Goal: Task Accomplishment & Management: Complete application form

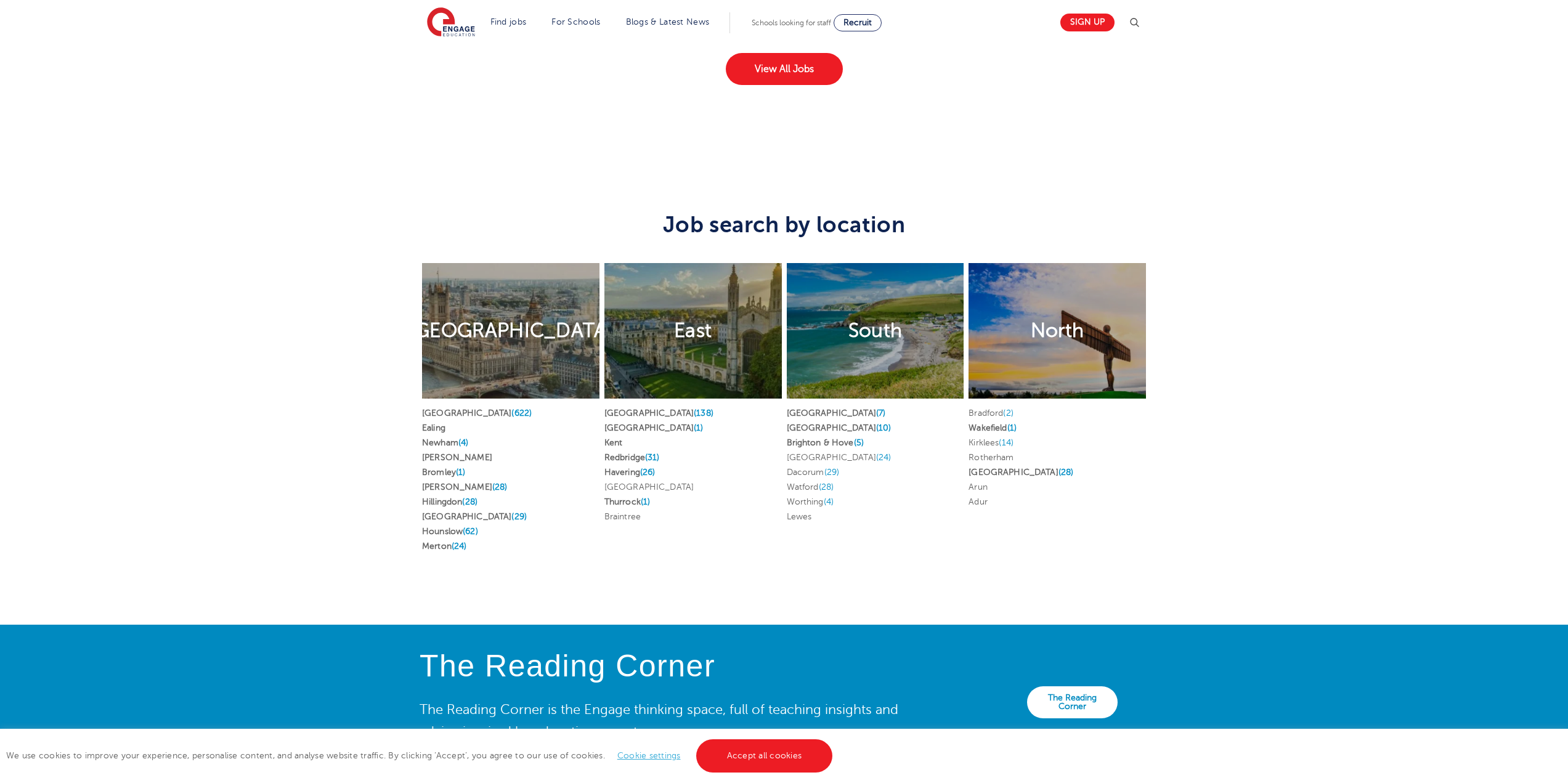
scroll to position [2447, 0]
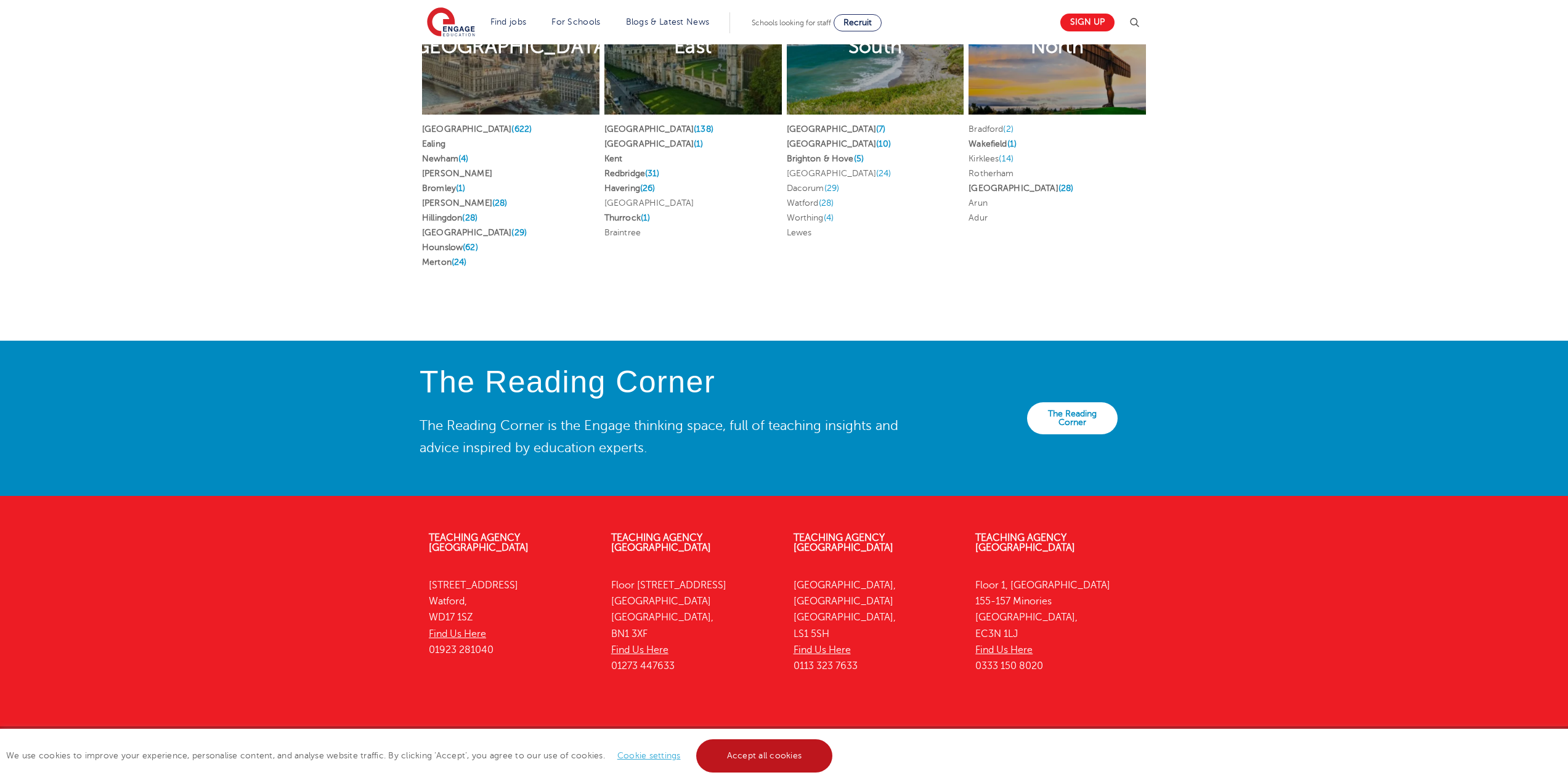
click at [750, 751] on link "Accept all cookies" at bounding box center [765, 756] width 137 height 33
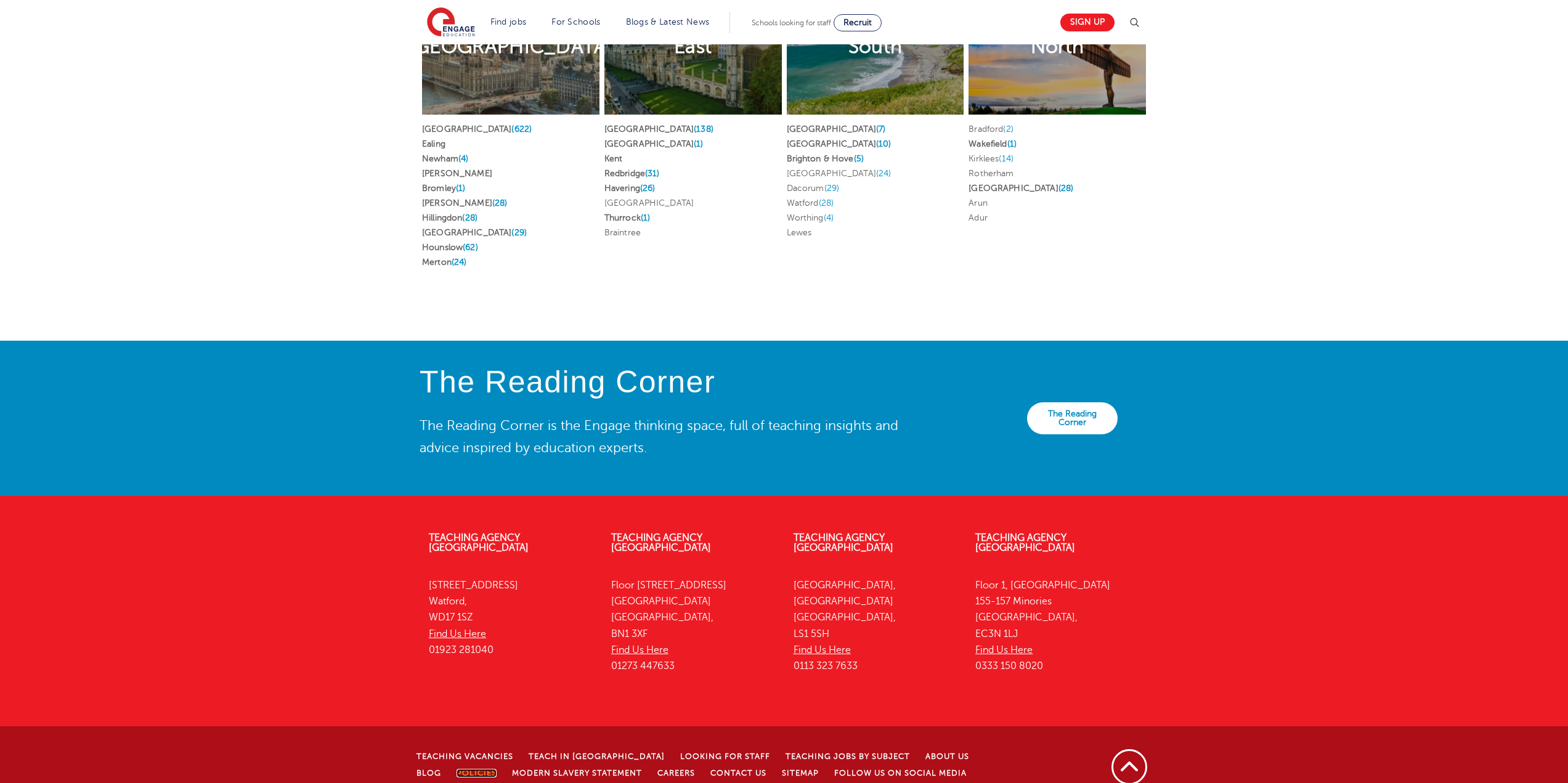
click at [457, 769] on link "Policies" at bounding box center [477, 773] width 40 height 9
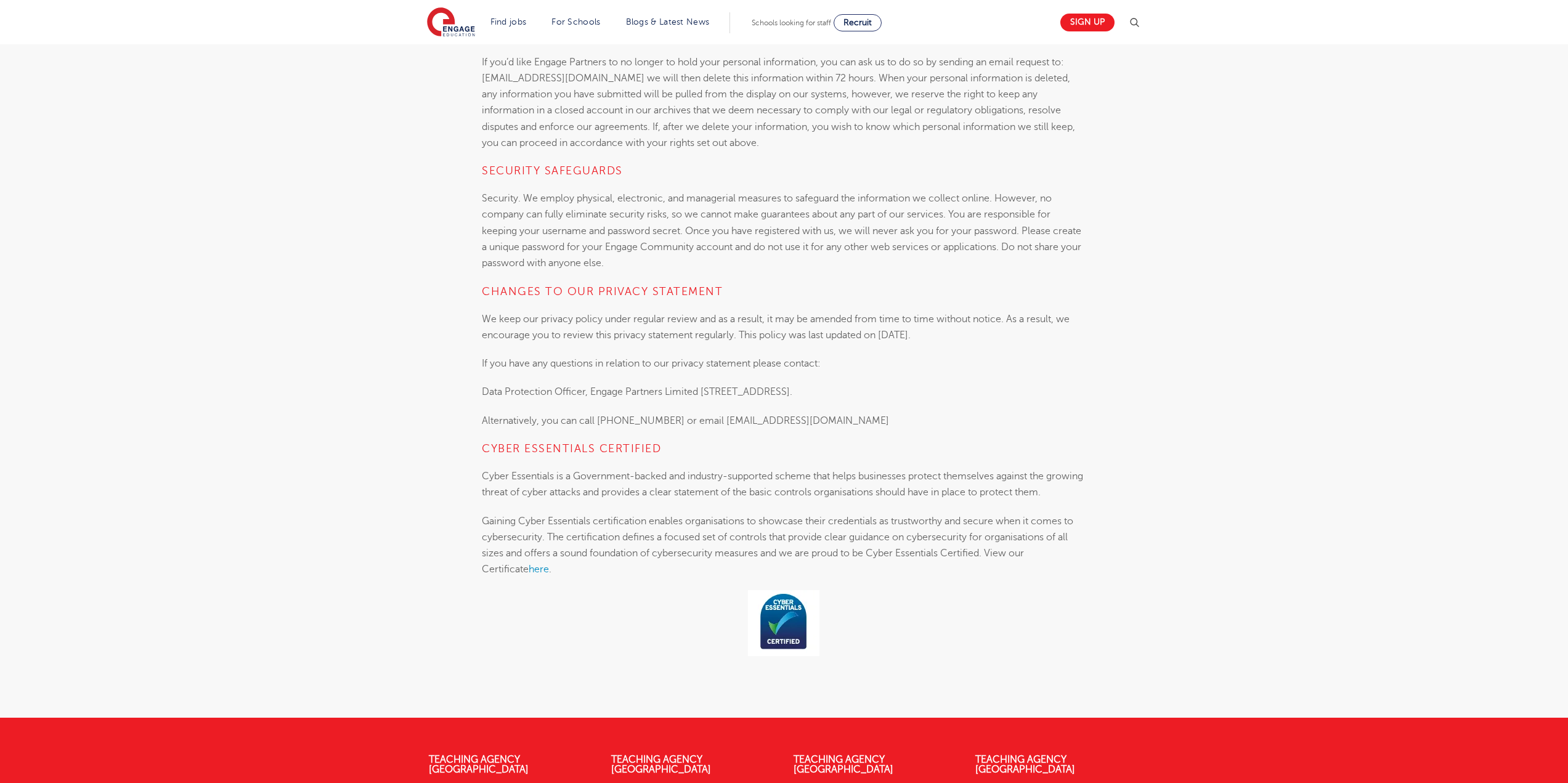
scroll to position [4312, 0]
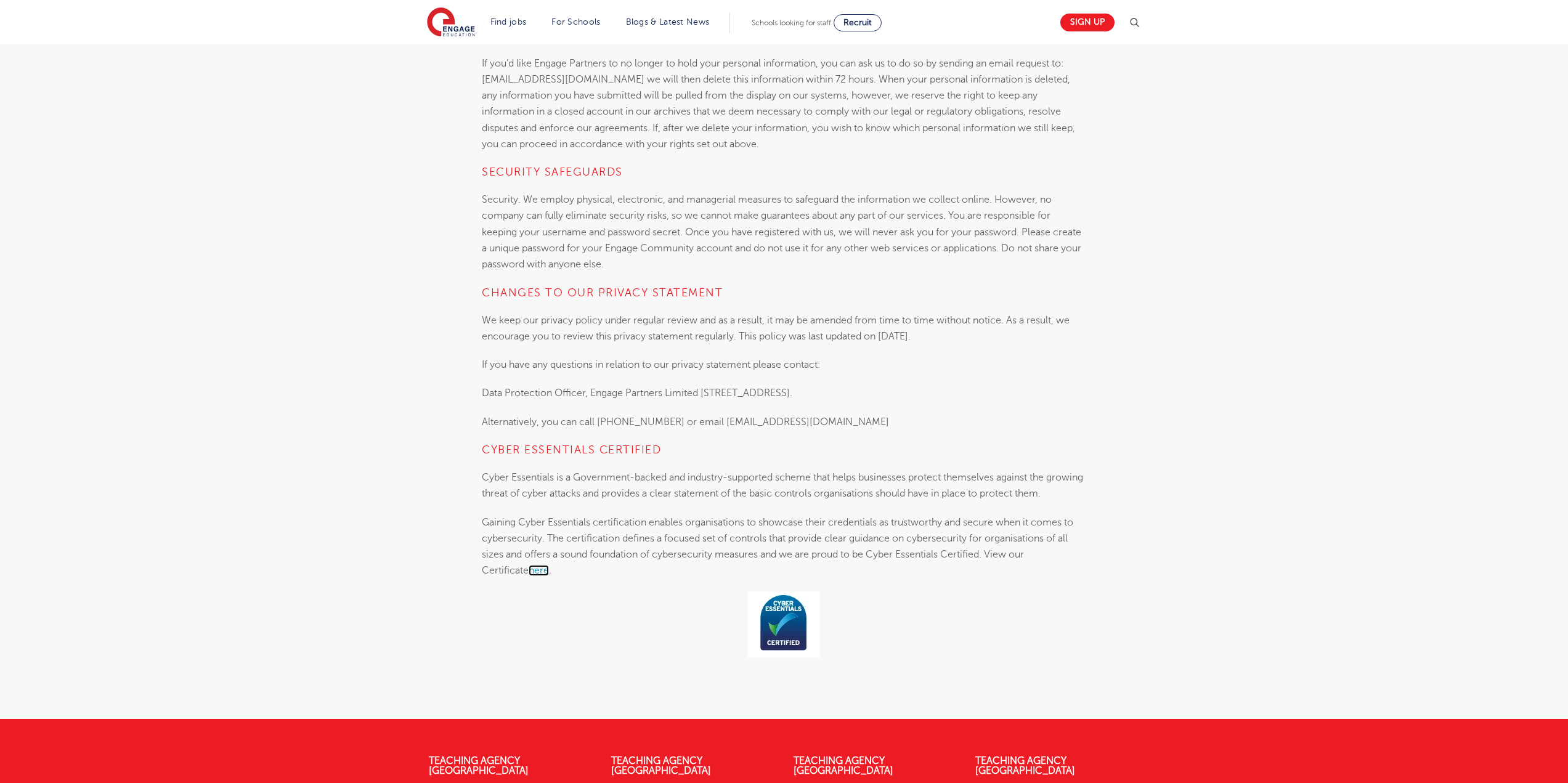
click at [529, 576] on link "here" at bounding box center [539, 570] width 20 height 11
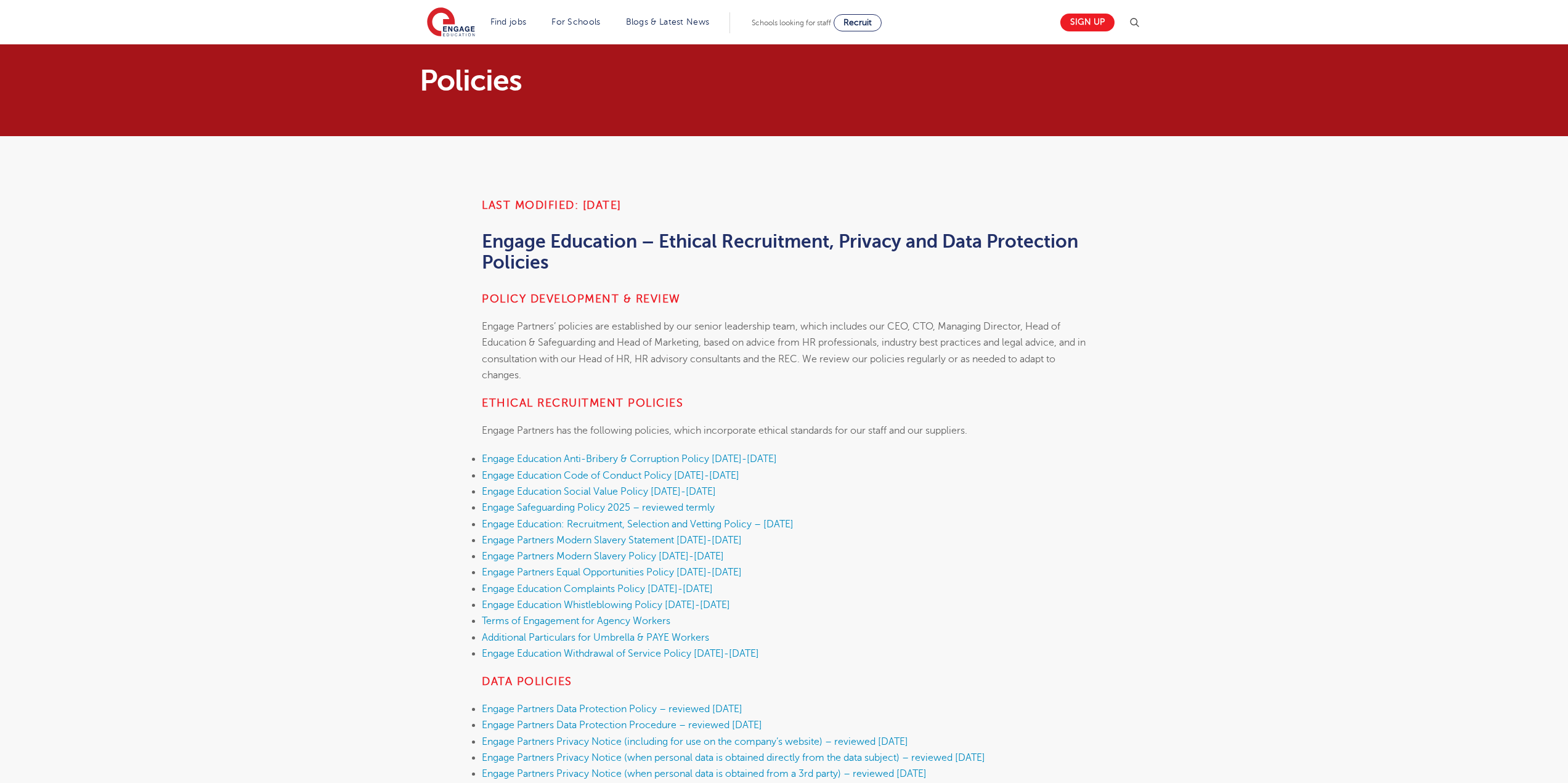
scroll to position [0, 0]
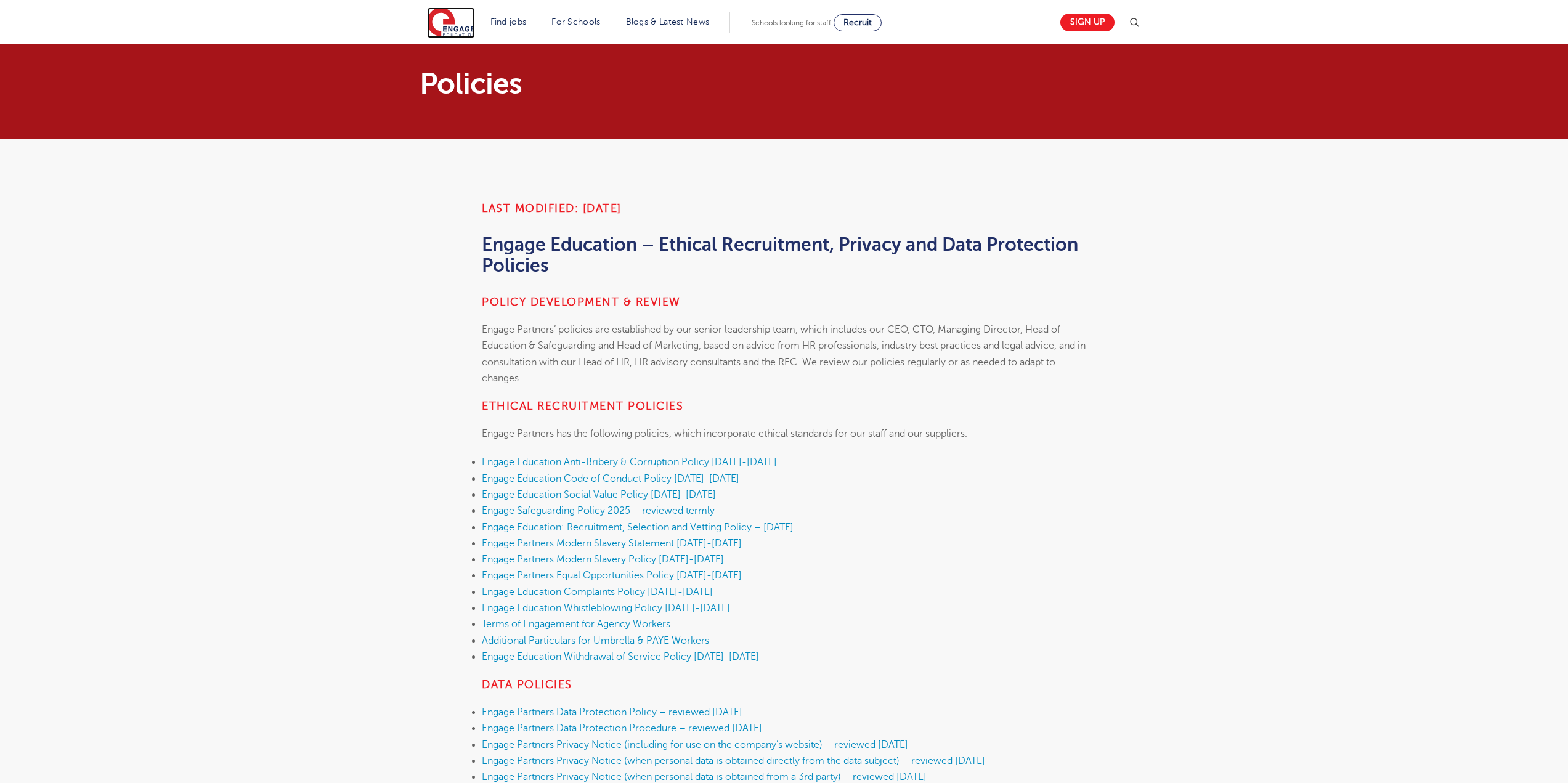
click at [448, 19] on img at bounding box center [450, 22] width 48 height 31
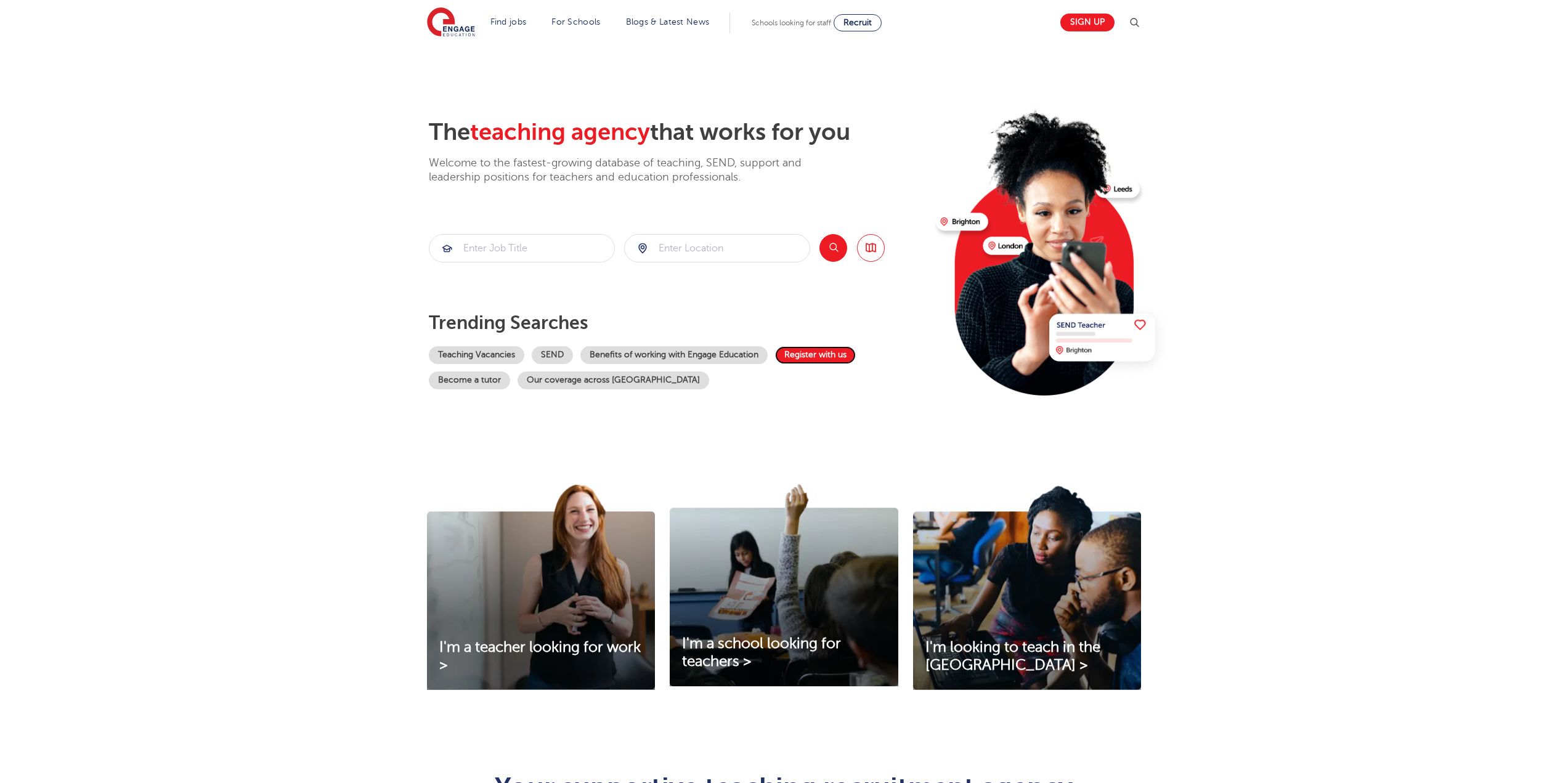
click at [821, 352] on link "Register with us" at bounding box center [816, 355] width 81 height 18
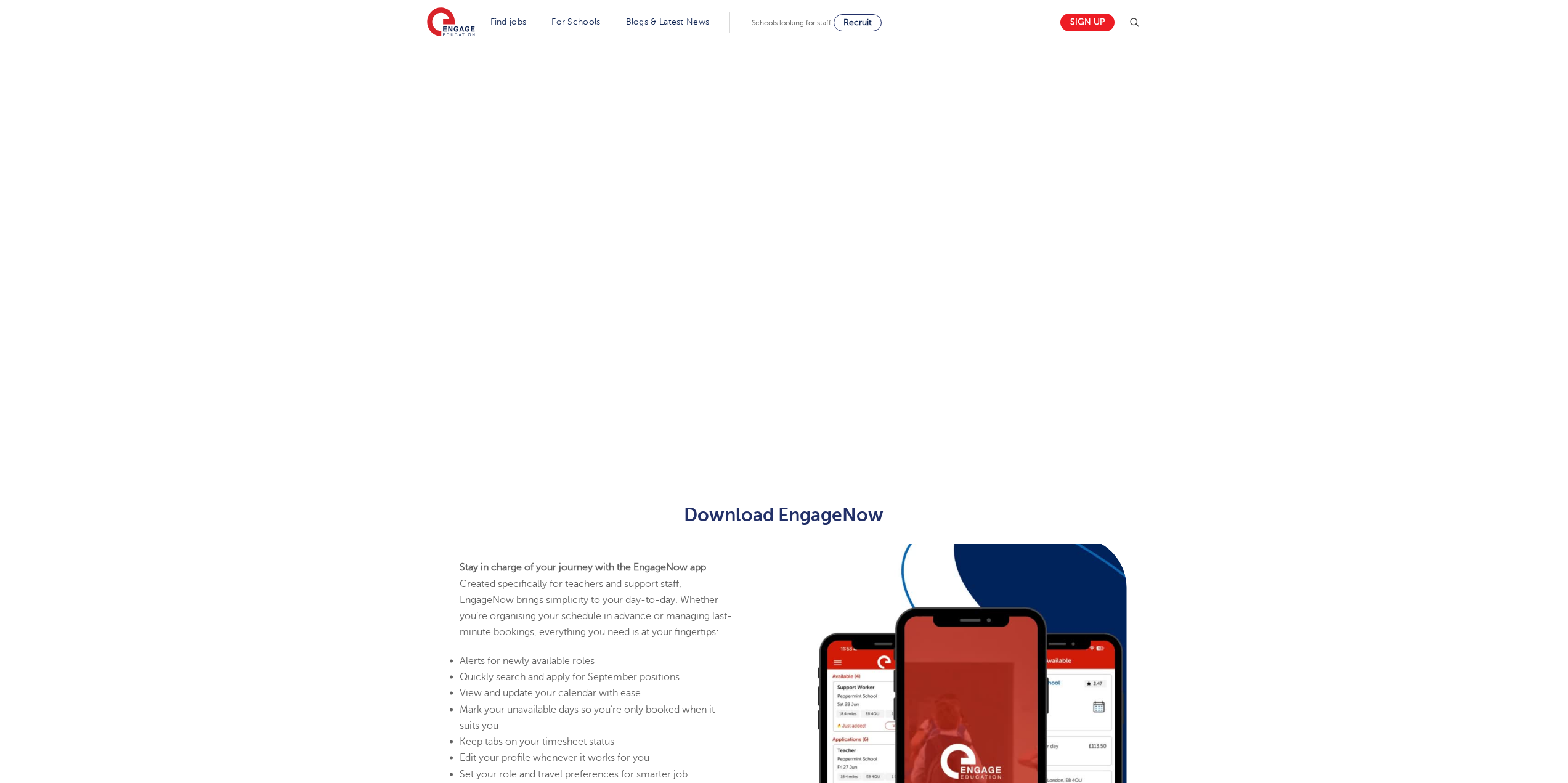
scroll to position [616, 0]
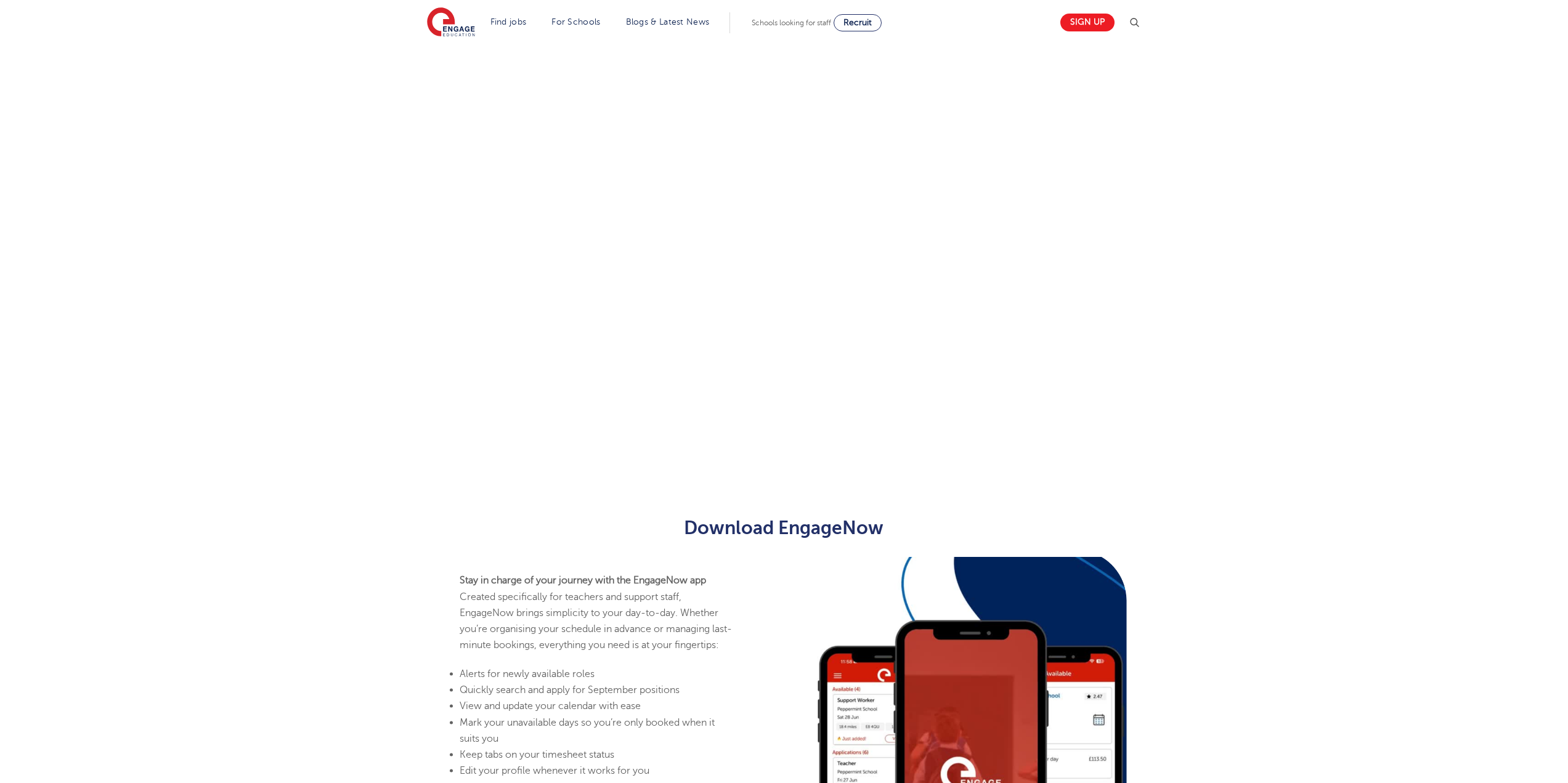
click at [1011, 298] on div "Let us know more about you!" at bounding box center [784, 130] width 747 height 650
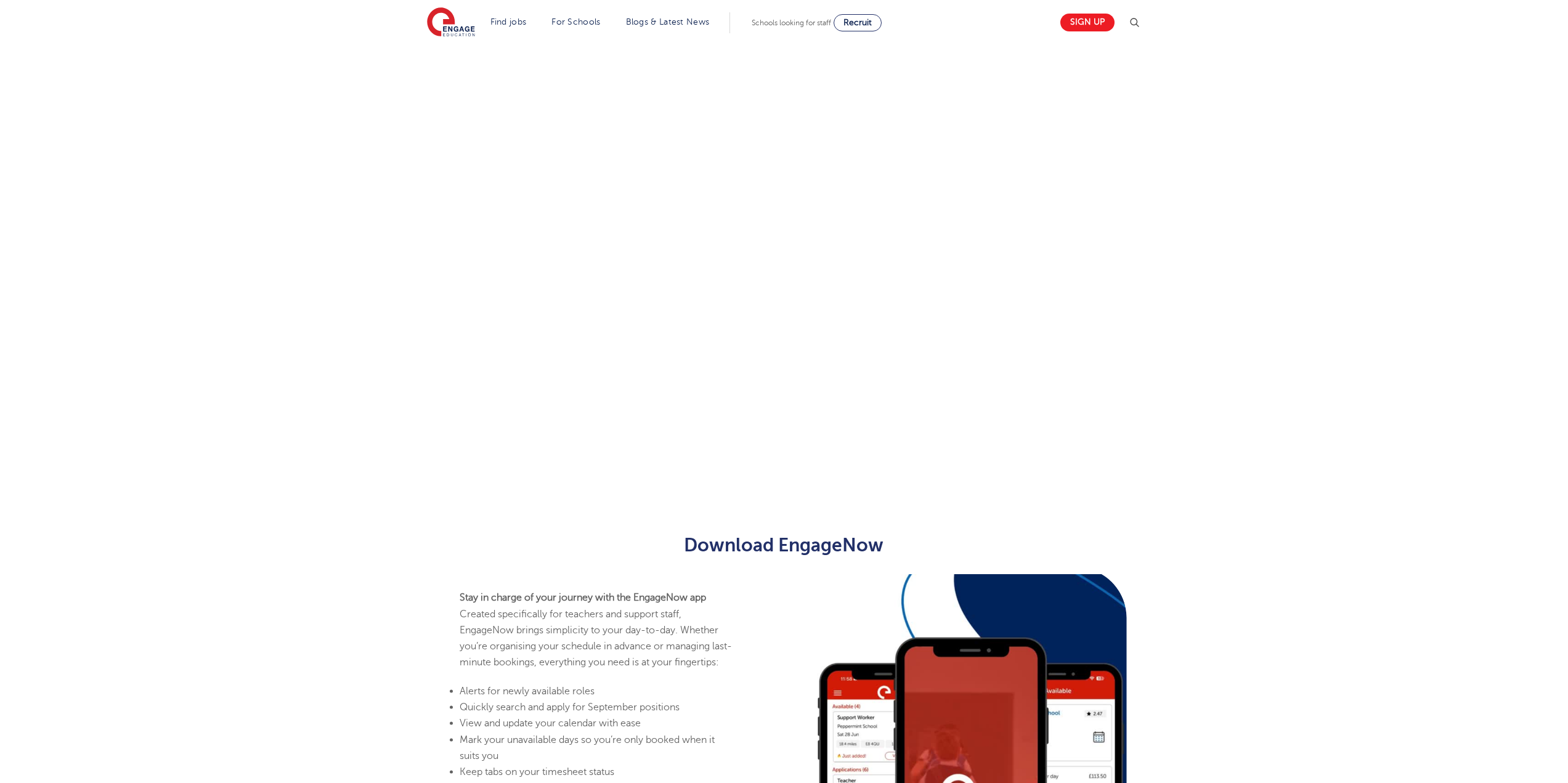
click at [1036, 210] on div "Let us know more about you!" at bounding box center [784, 139] width 747 height 668
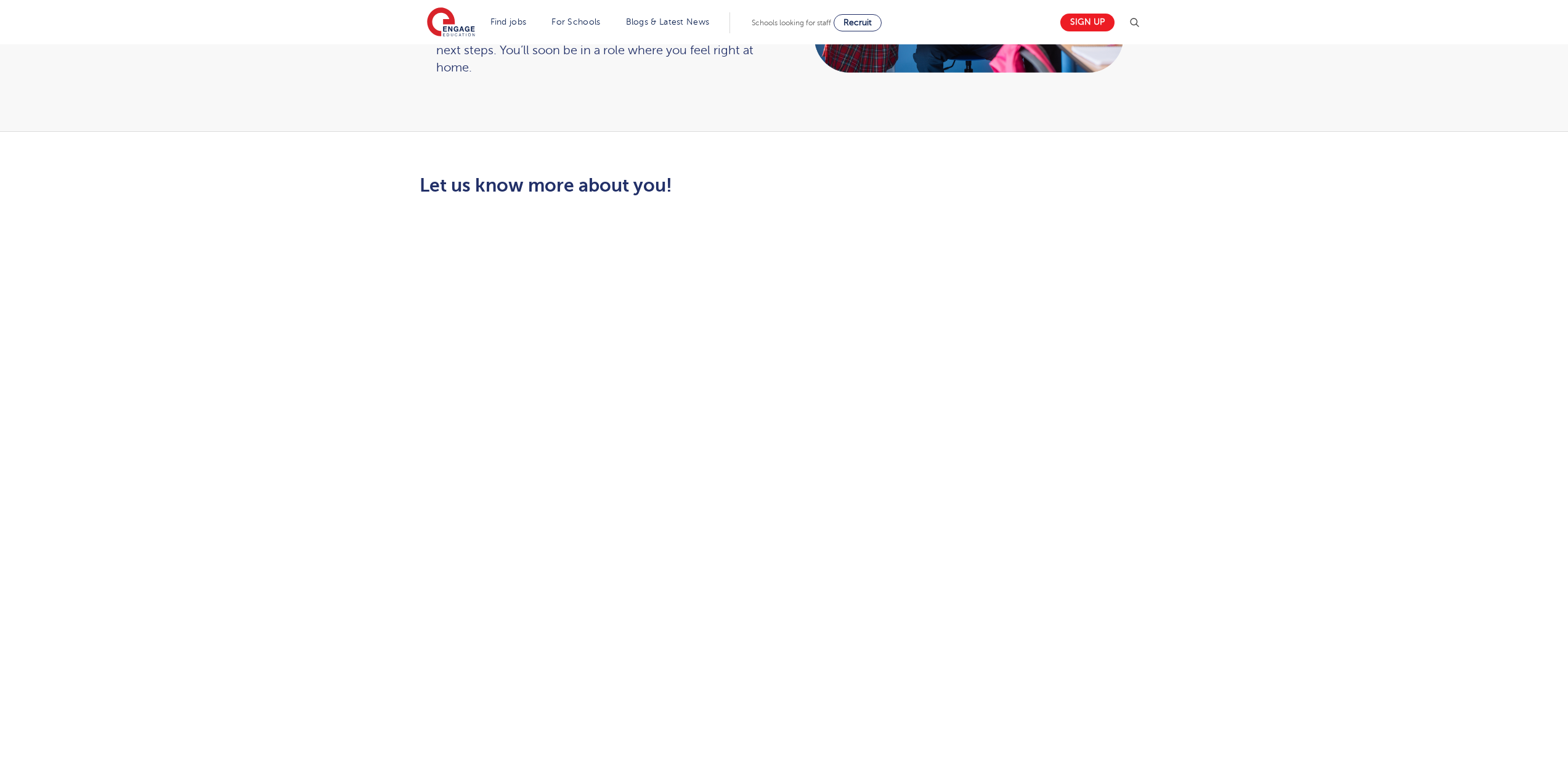
scroll to position [0, 0]
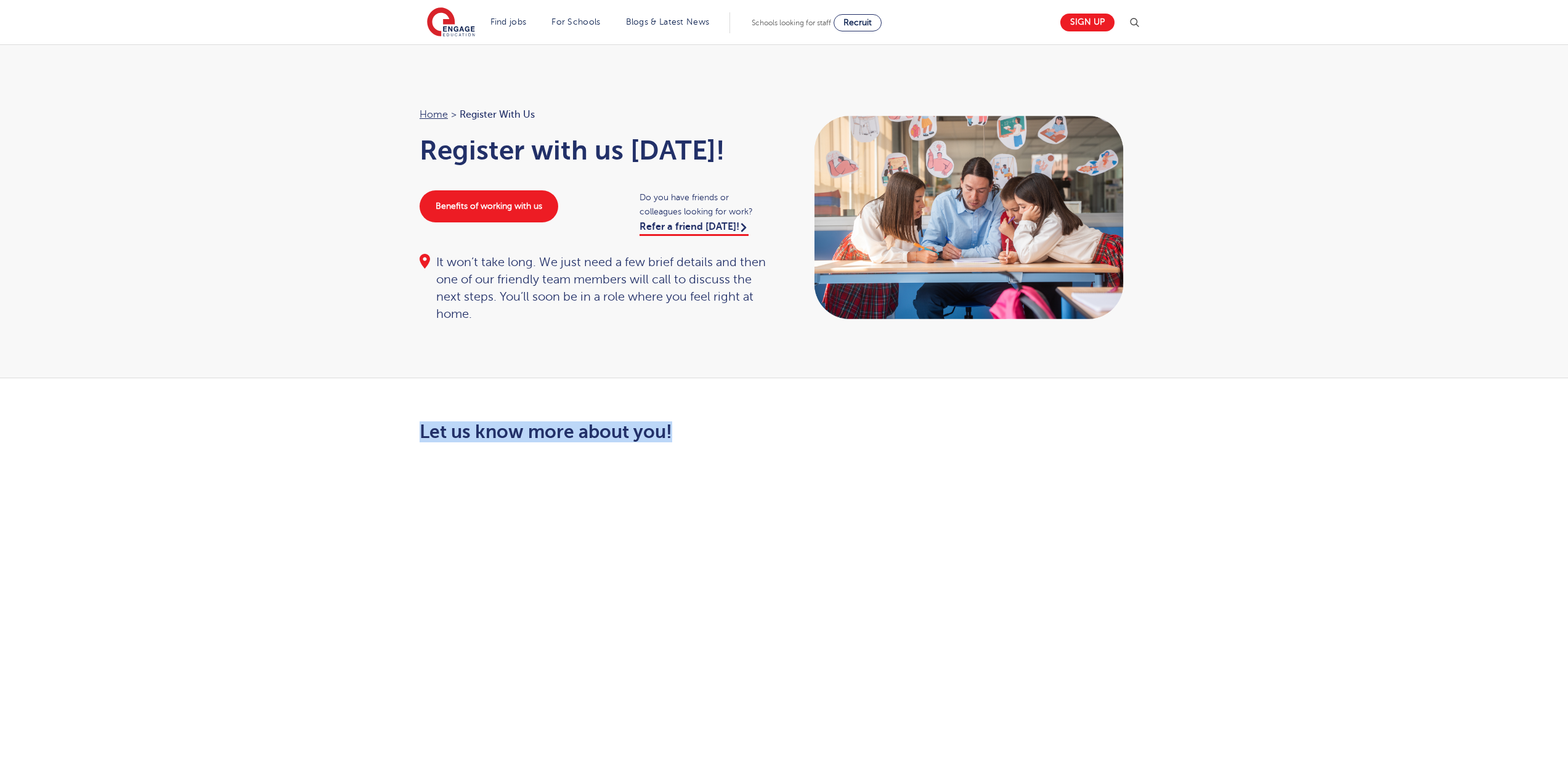
drag, startPoint x: 671, startPoint y: 430, endPoint x: 422, endPoint y: 437, distance: 249.1
click at [422, 437] on h2 "Let us know more about you!" at bounding box center [659, 432] width 480 height 21
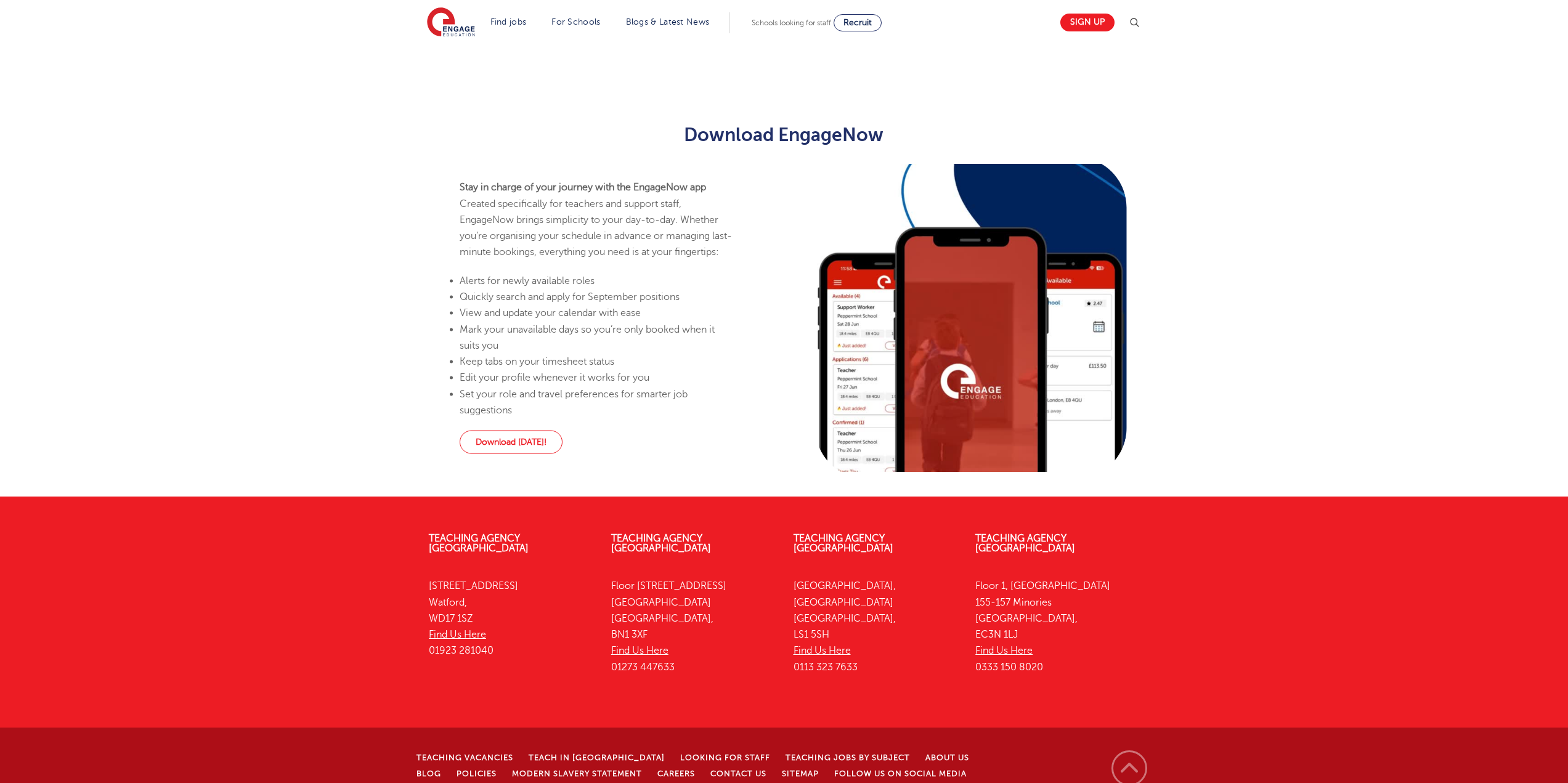
scroll to position [1062, 0]
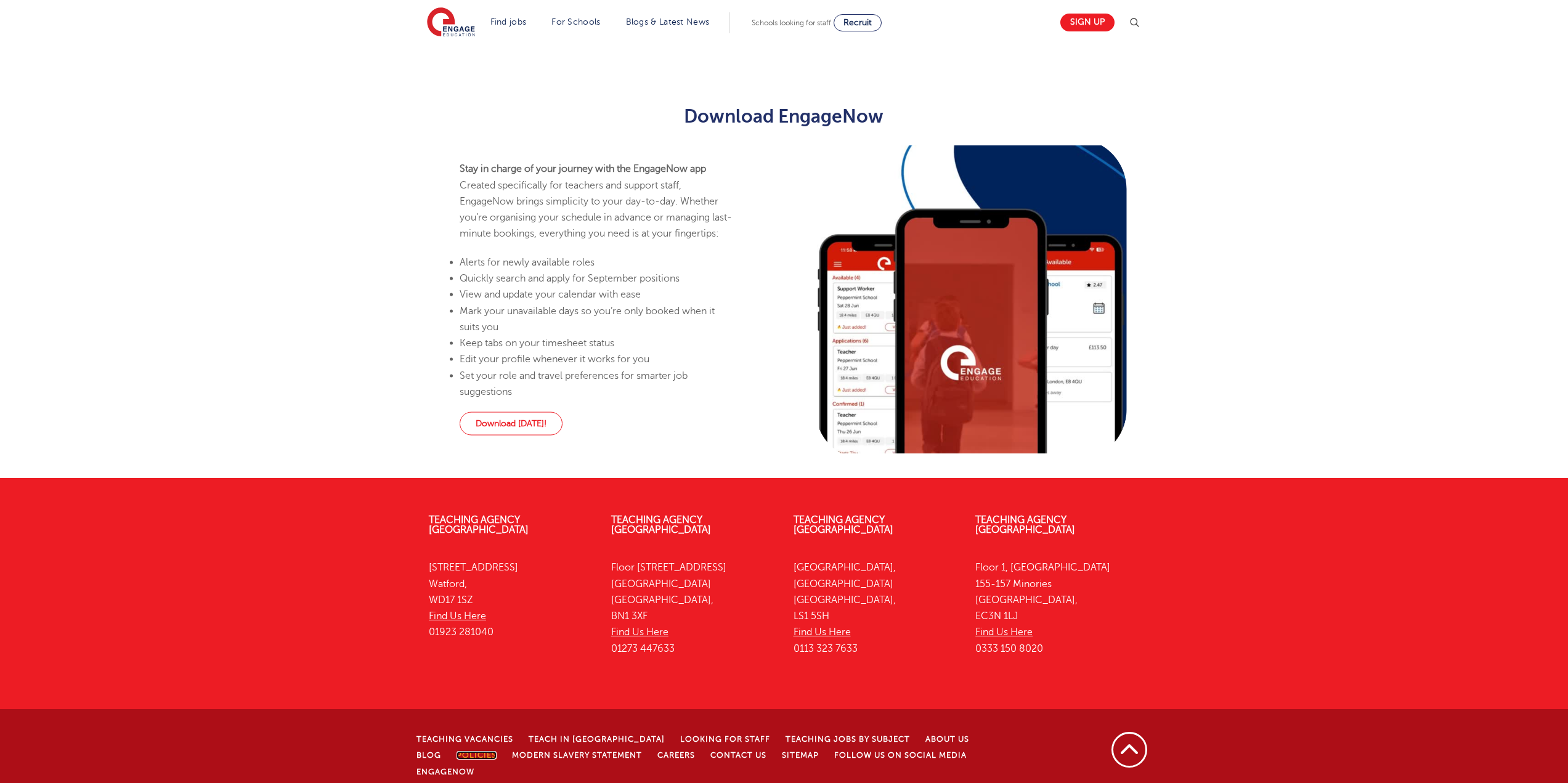
click at [457, 751] on link "Policies" at bounding box center [477, 755] width 40 height 9
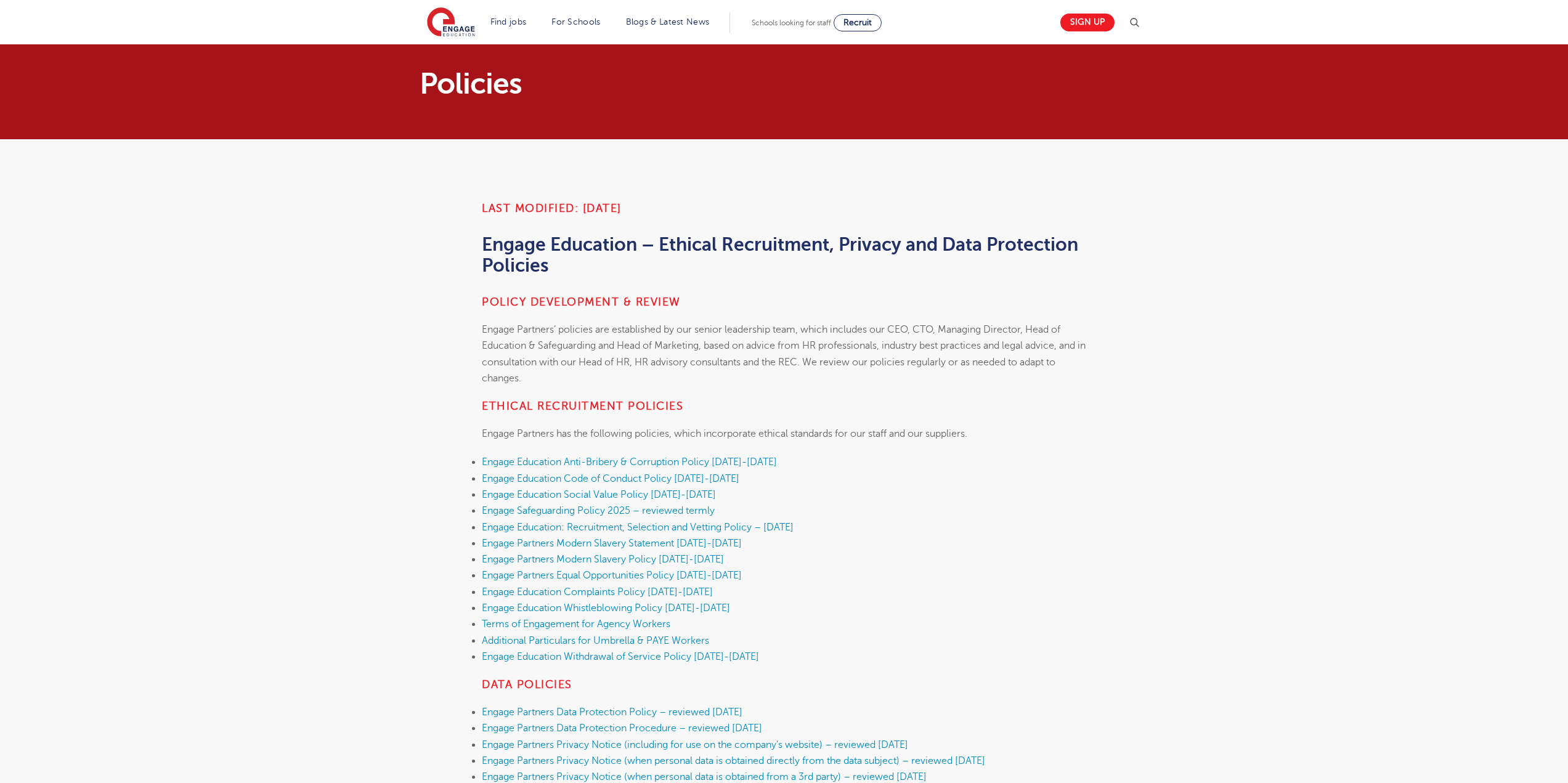
scroll to position [4585, 0]
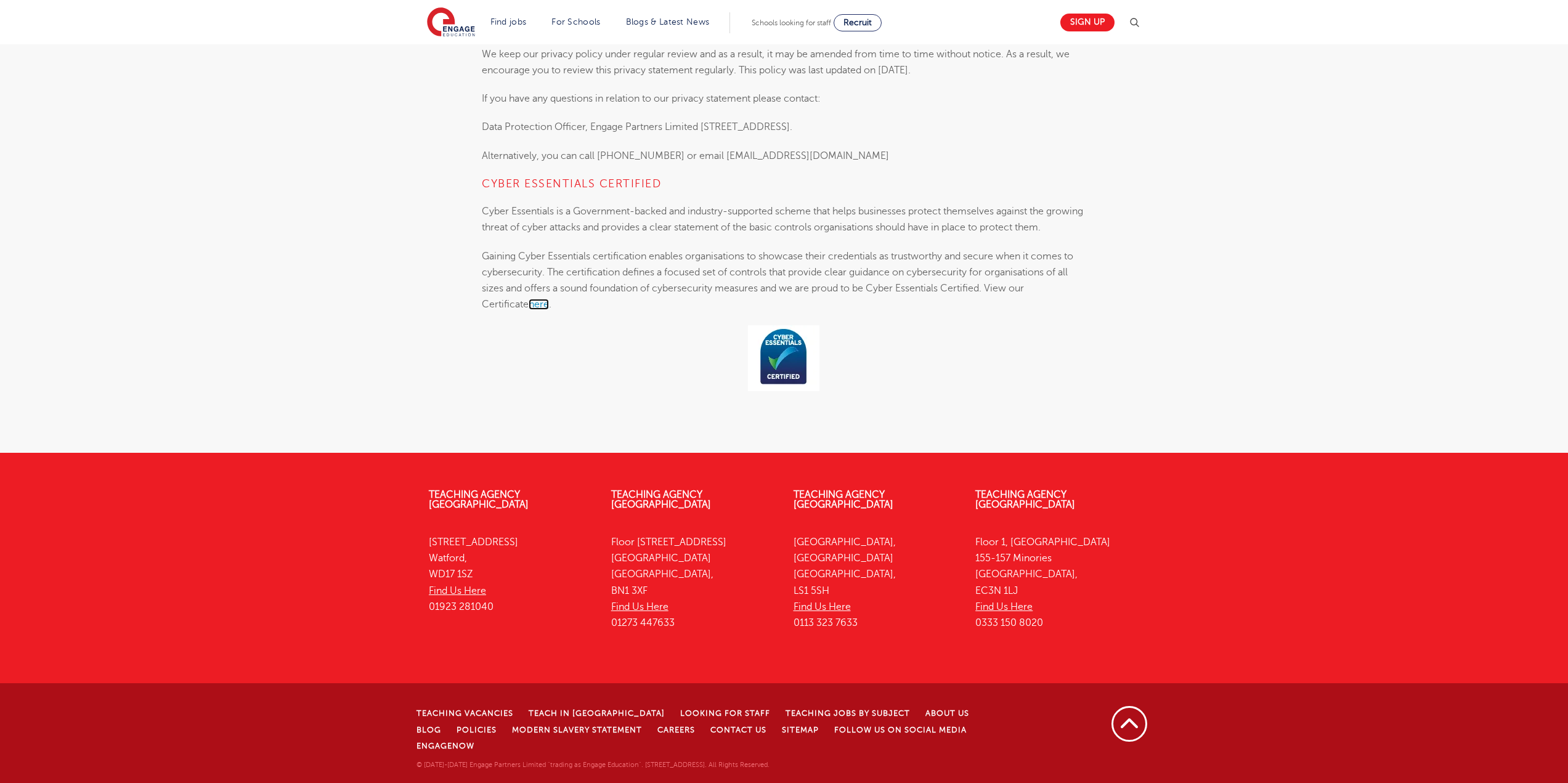
click at [529, 310] on link "here" at bounding box center [539, 304] width 20 height 11
